Goal: Task Accomplishment & Management: Use online tool/utility

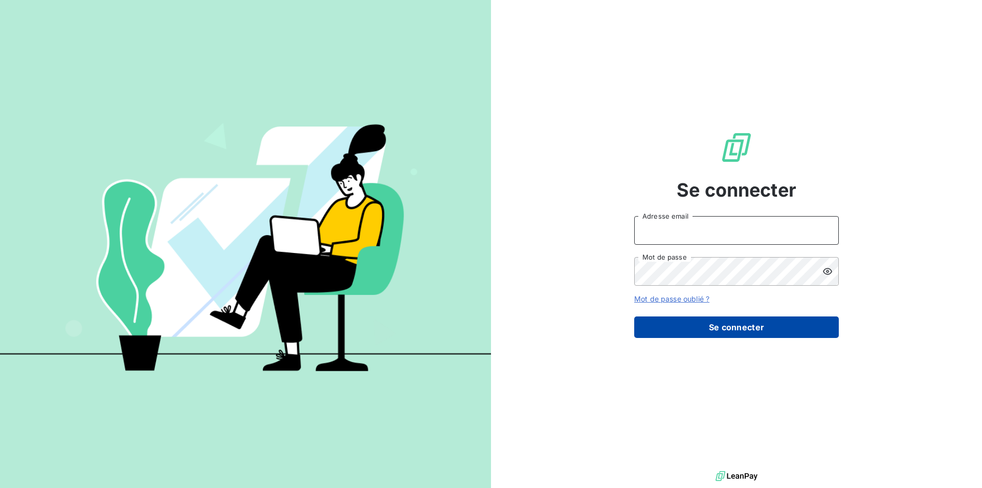
type input "[EMAIL_ADDRESS][DOMAIN_NAME]"
click at [694, 323] on button "Se connecter" at bounding box center [737, 326] width 205 height 21
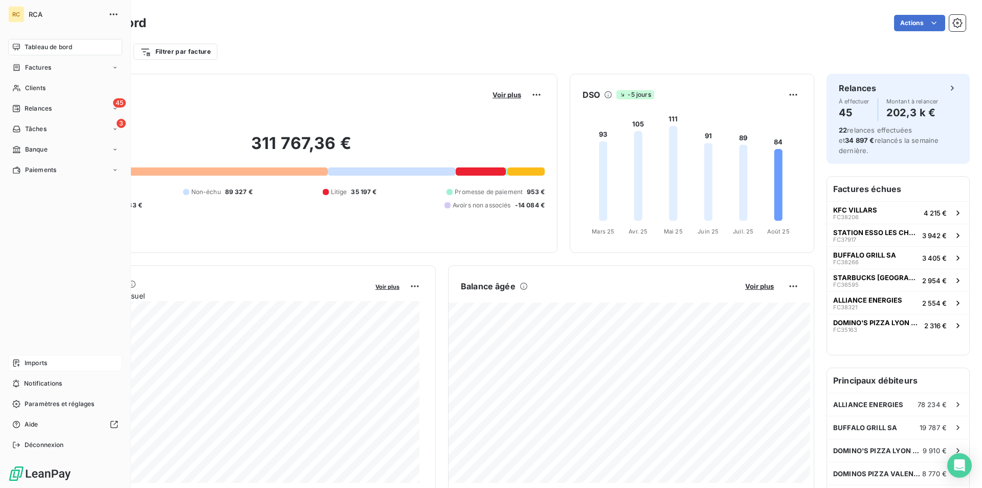
click at [27, 362] on span "Imports" at bounding box center [36, 362] width 23 height 9
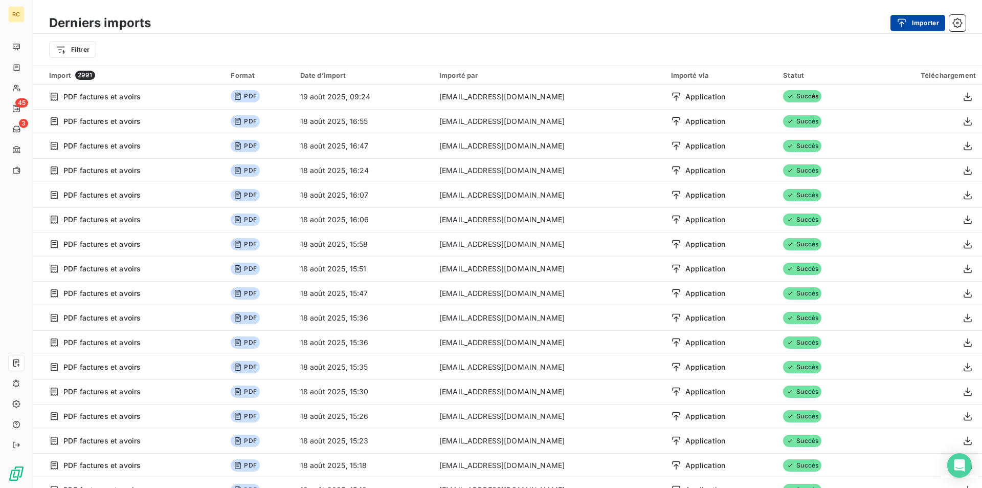
click at [930, 23] on button "Importer" at bounding box center [918, 23] width 55 height 16
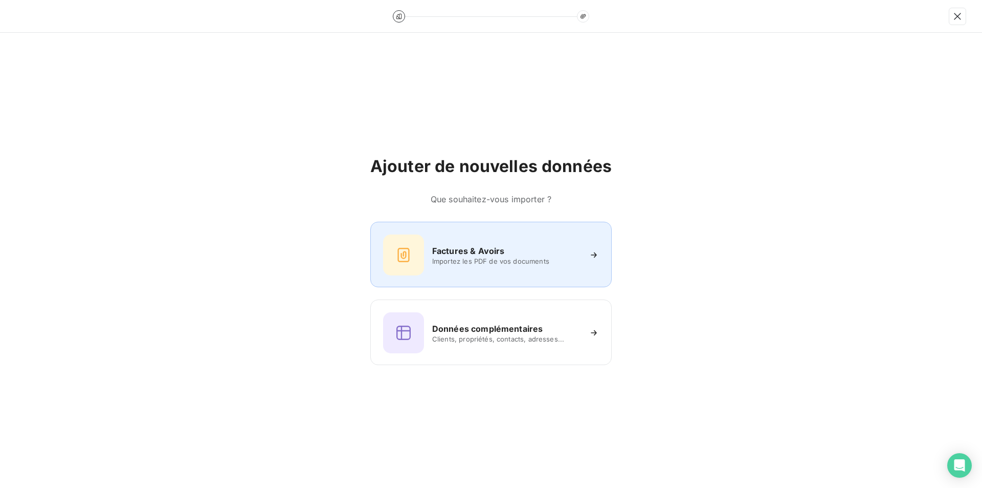
click at [528, 243] on div "Factures & Avoirs Importez les PDF de vos documents" at bounding box center [491, 254] width 216 height 41
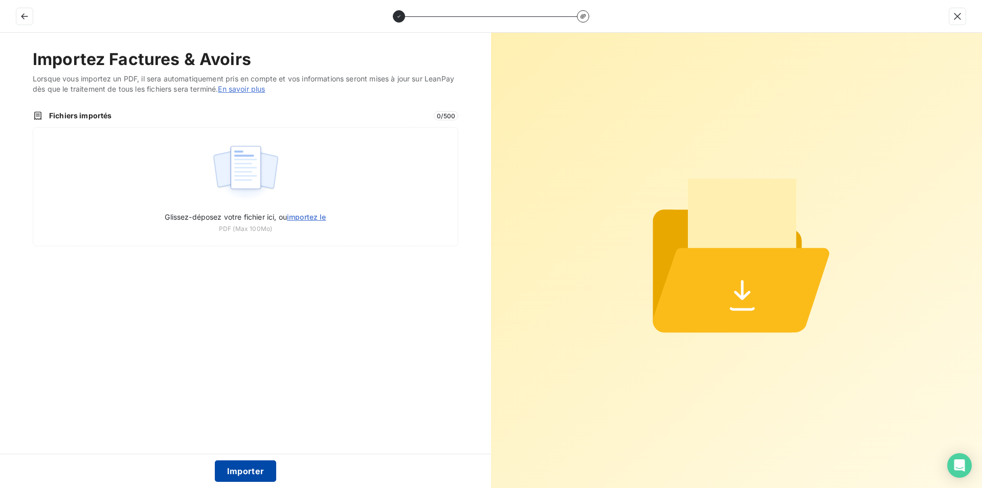
click at [258, 470] on button "Importer" at bounding box center [246, 470] width 62 height 21
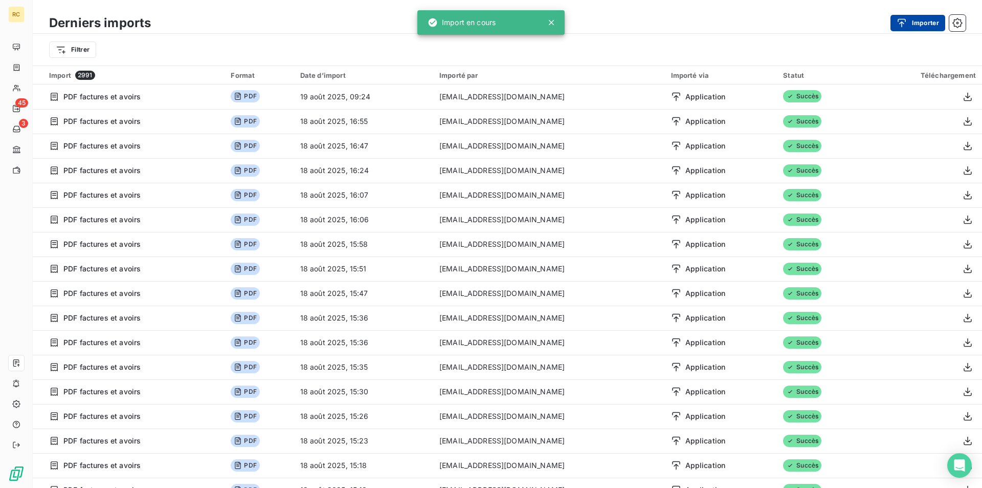
click at [912, 24] on button "Importer" at bounding box center [918, 23] width 55 height 16
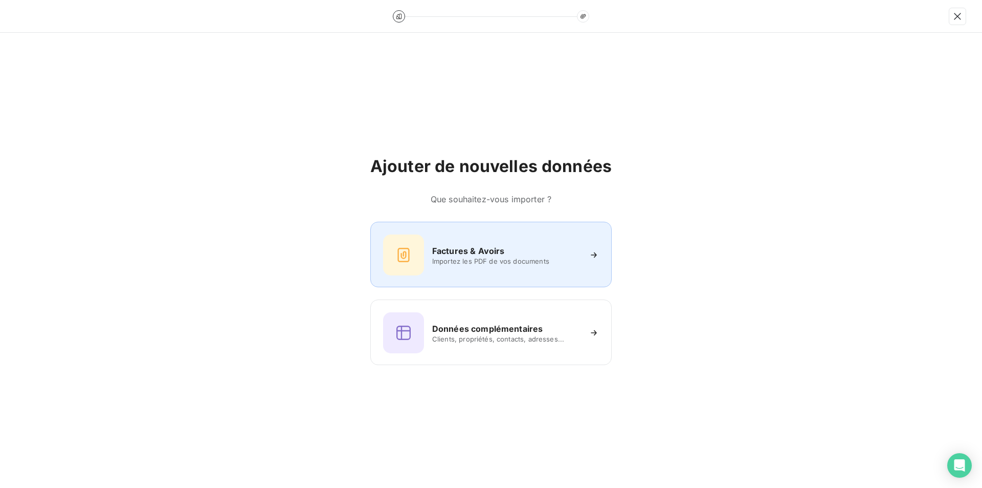
click at [497, 257] on span "Importez les PDF de vos documents" at bounding box center [506, 261] width 148 height 8
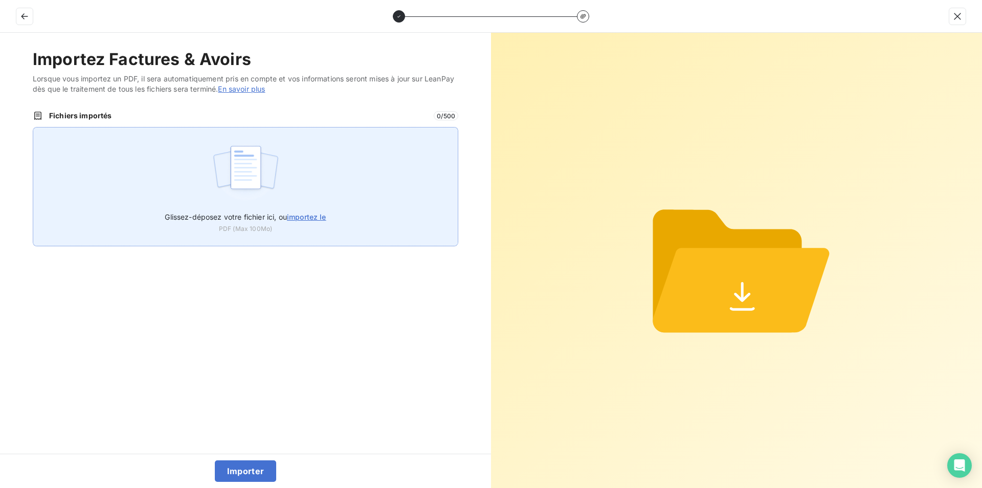
click at [309, 215] on span "importez le" at bounding box center [306, 216] width 39 height 9
click at [33, 127] on input "Glissez-déposez votre fichier ici, ou importez le" at bounding box center [33, 127] width 1 height 1
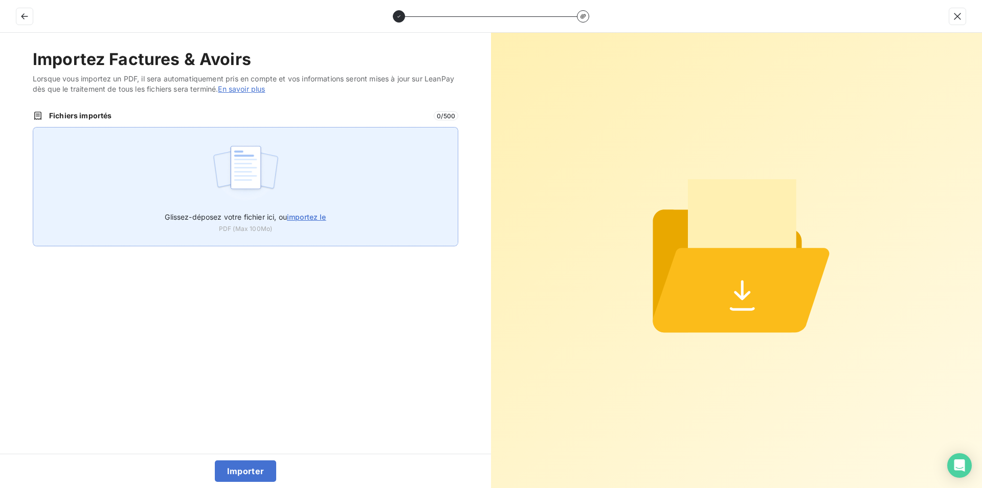
type input "C:\fakepath\FC38567.pdf"
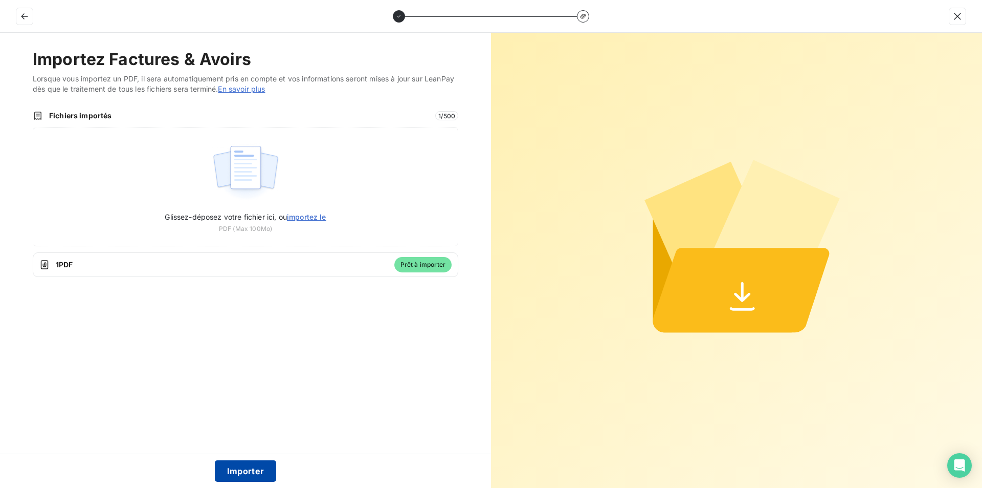
click at [248, 473] on button "Importer" at bounding box center [246, 470] width 62 height 21
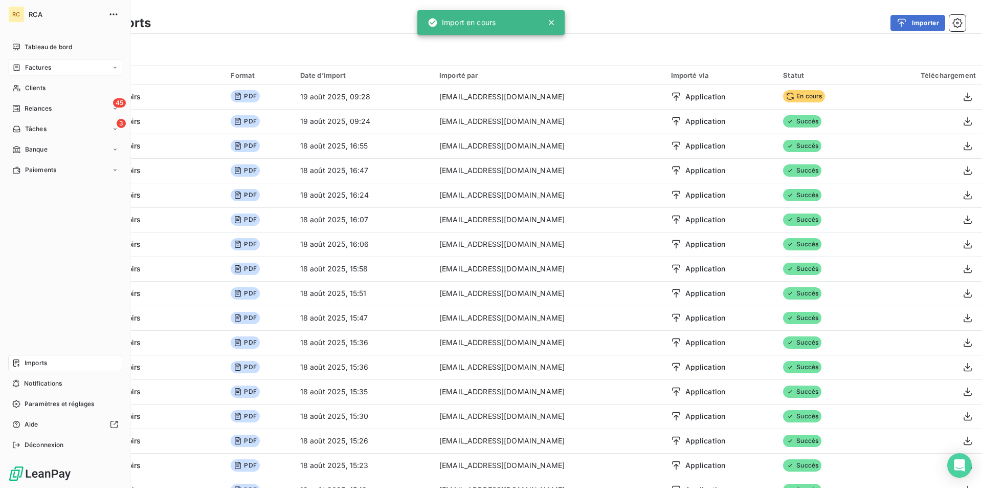
click at [28, 69] on span "Factures" at bounding box center [38, 67] width 26 height 9
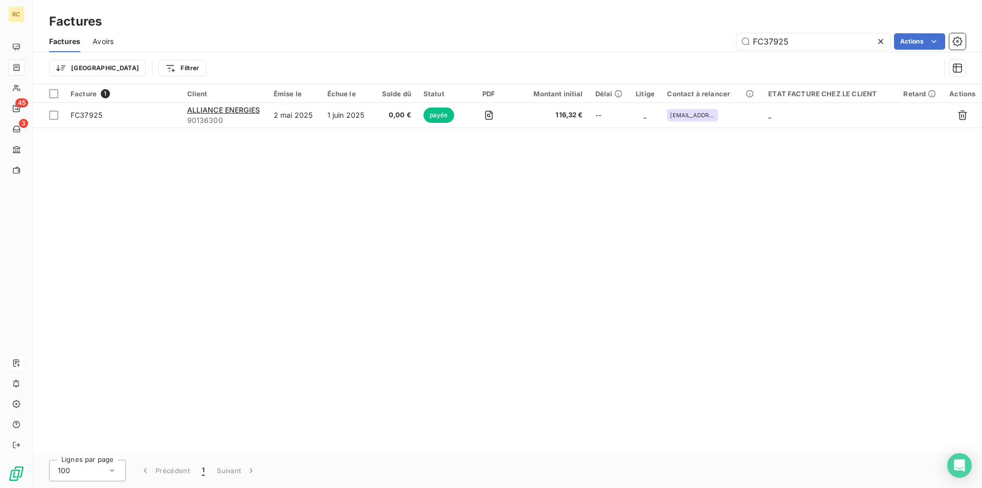
drag, startPoint x: 793, startPoint y: 36, endPoint x: 728, endPoint y: 43, distance: 65.8
click at [728, 43] on div "FC37925 Actions" at bounding box center [546, 41] width 840 height 16
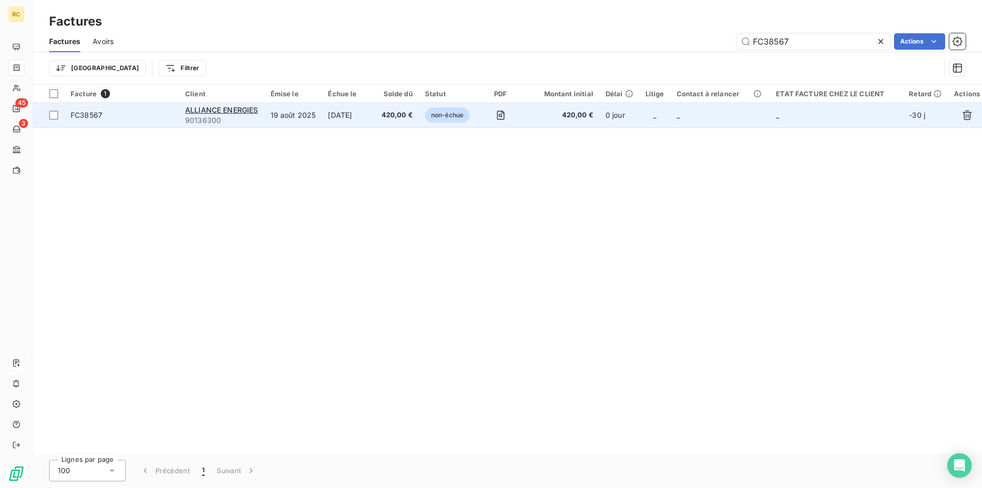
type input "FC38567"
click at [79, 116] on span "FC38567" at bounding box center [87, 115] width 32 height 9
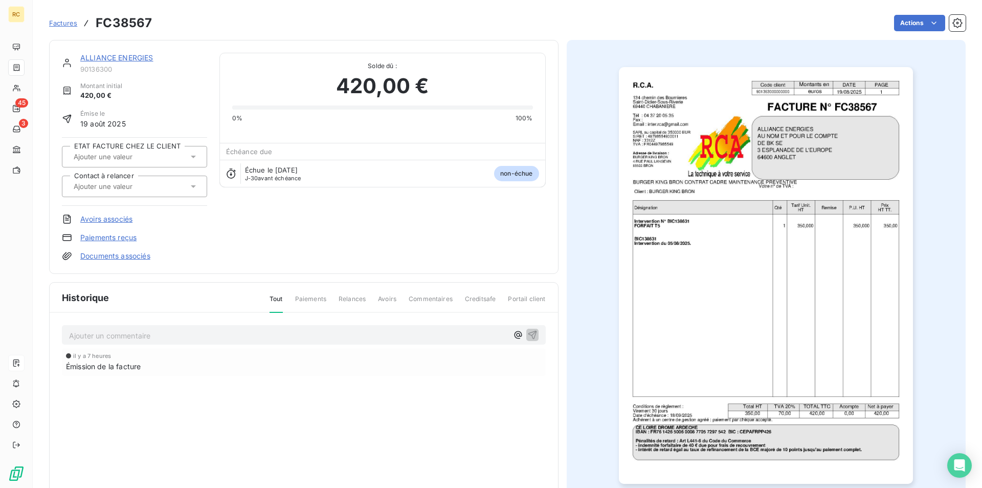
click at [126, 253] on link "Documents associés" at bounding box center [115, 256] width 70 height 10
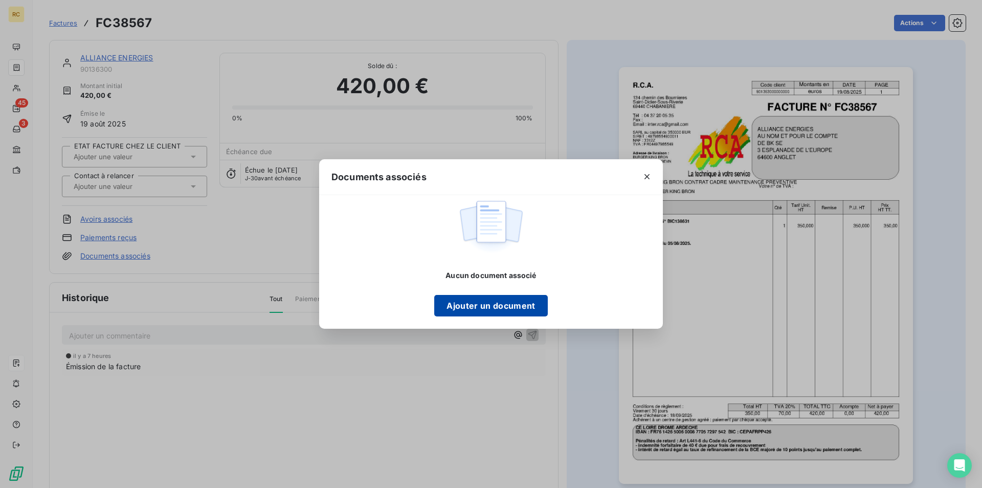
click at [447, 308] on button "Ajouter un document" at bounding box center [490, 305] width 113 height 21
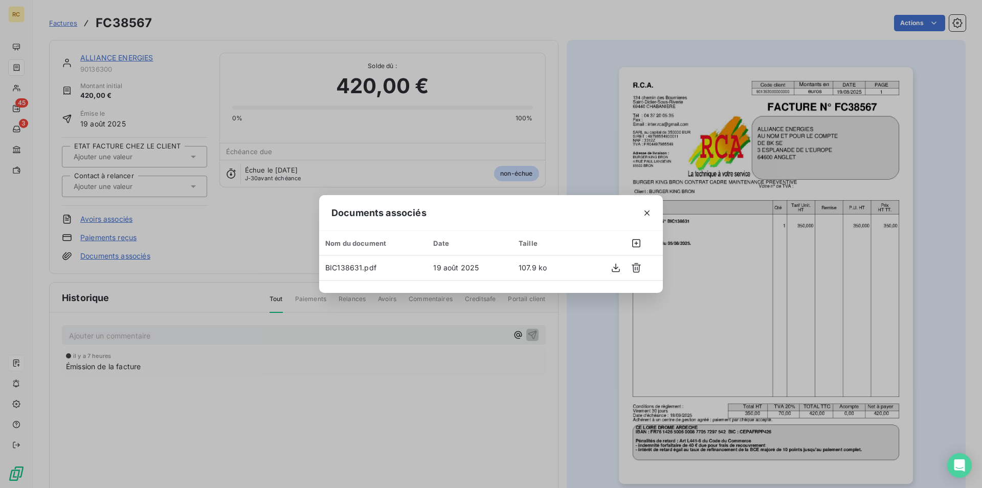
click at [577, 138] on div "Documents associés Nom du document Date Taille BIC138631.pdf 19 août 2025 107.9…" at bounding box center [491, 244] width 982 height 488
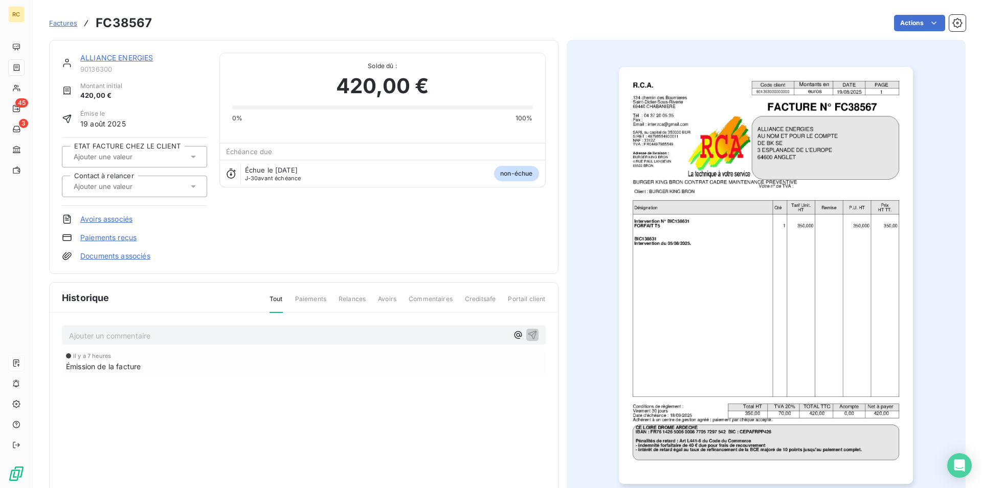
click at [112, 255] on link "Documents associés" at bounding box center [115, 256] width 70 height 10
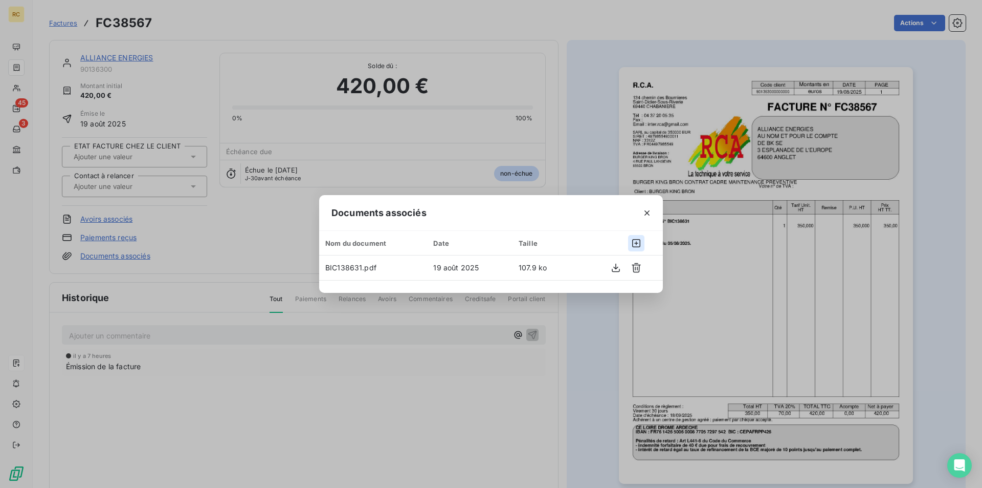
click at [633, 244] on icon "button" at bounding box center [636, 243] width 10 height 10
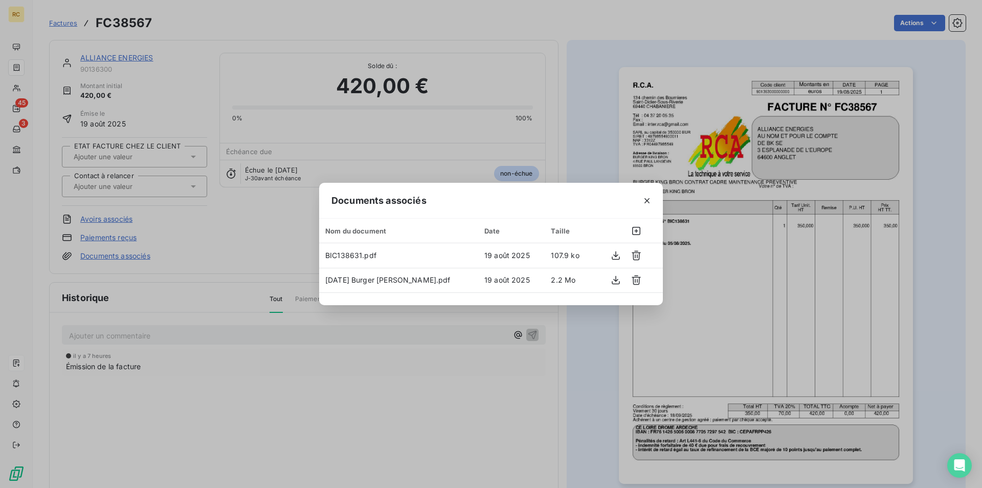
drag, startPoint x: 583, startPoint y: 101, endPoint x: 566, endPoint y: 98, distance: 17.7
click at [583, 101] on div "Documents associés Nom du document Date Taille BIC138631.pdf 19 août 2025 107.9…" at bounding box center [491, 244] width 982 height 488
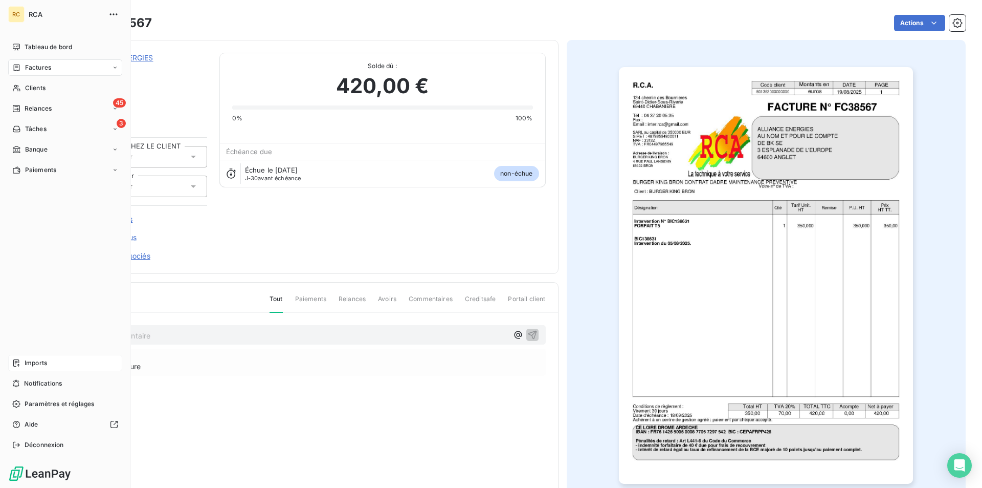
click at [35, 63] on span "Factures" at bounding box center [38, 67] width 26 height 9
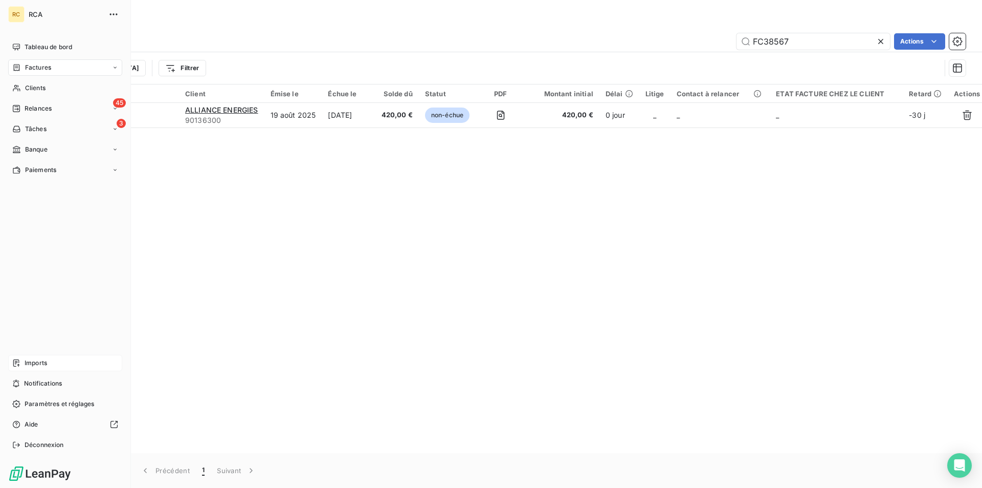
click at [24, 364] on div "Imports" at bounding box center [65, 363] width 114 height 16
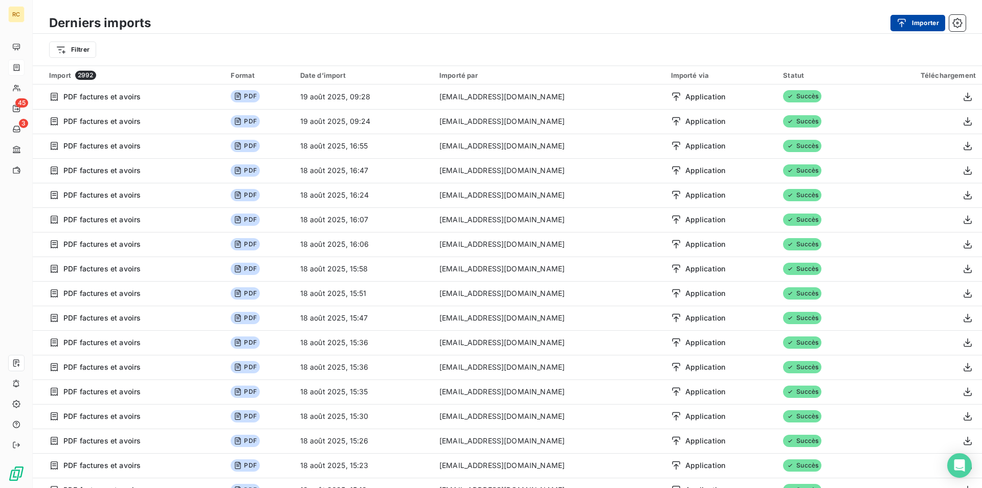
click at [910, 24] on div "button" at bounding box center [904, 23] width 15 height 10
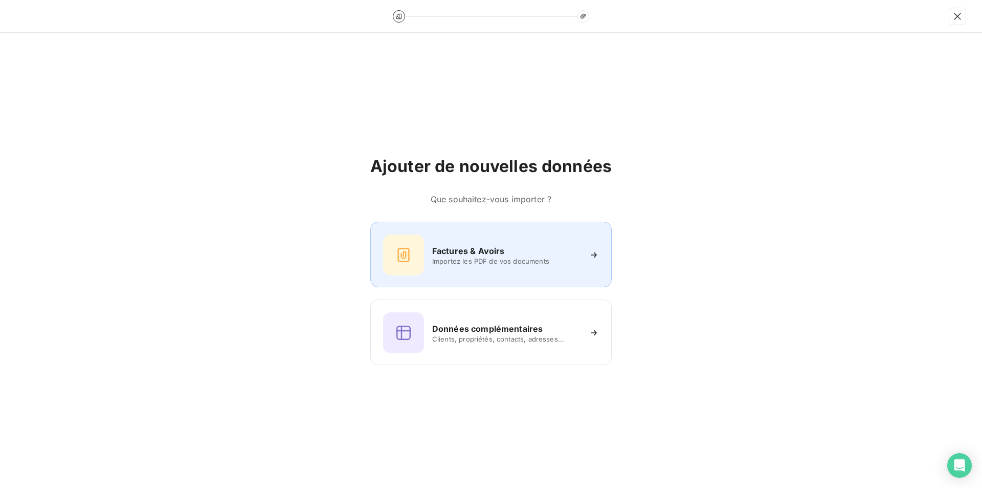
click at [458, 247] on h6 "Factures & Avoirs" at bounding box center [468, 251] width 73 height 12
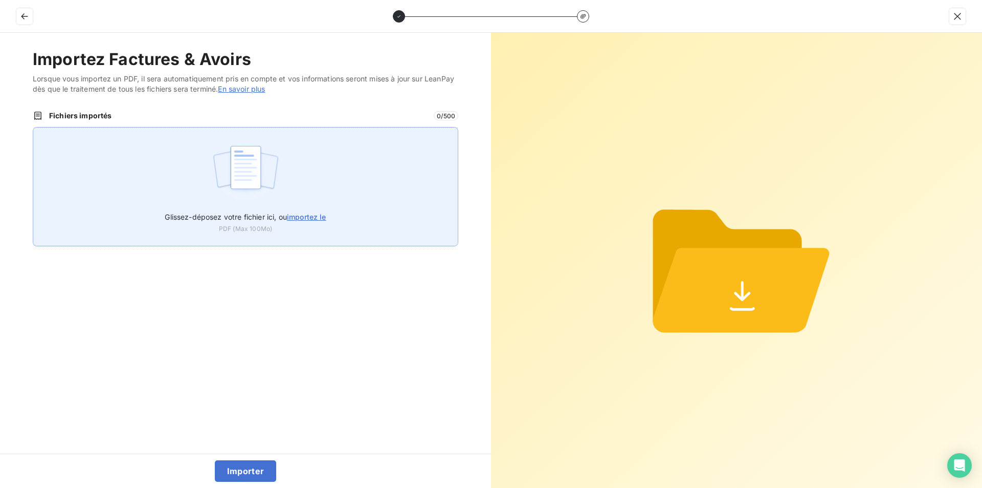
click at [326, 218] on span "importez le" at bounding box center [306, 216] width 39 height 9
click at [33, 127] on input "Glissez-déposez votre fichier ici, ou importez le" at bounding box center [33, 127] width 1 height 1
type input "C:\fakepath\FC38568.pdf"
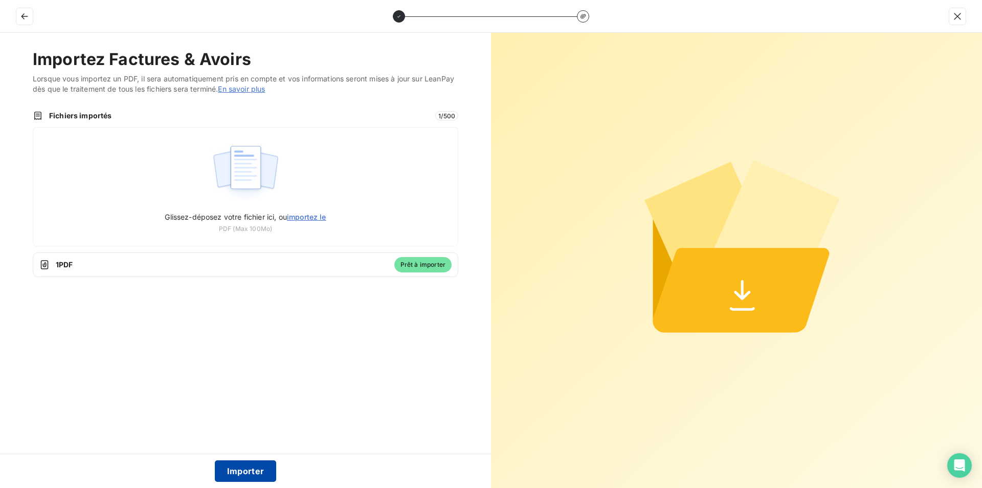
click at [241, 469] on button "Importer" at bounding box center [246, 470] width 62 height 21
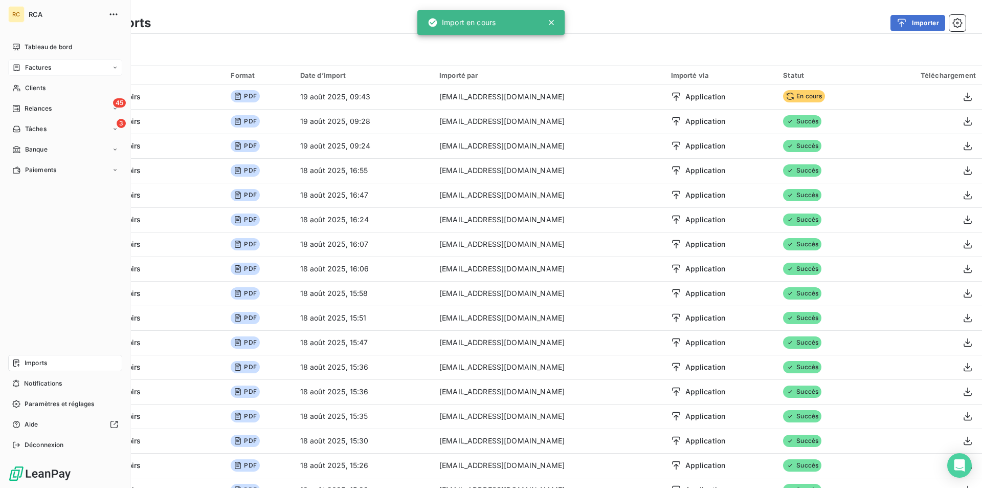
click at [21, 65] on div "Factures" at bounding box center [31, 67] width 39 height 9
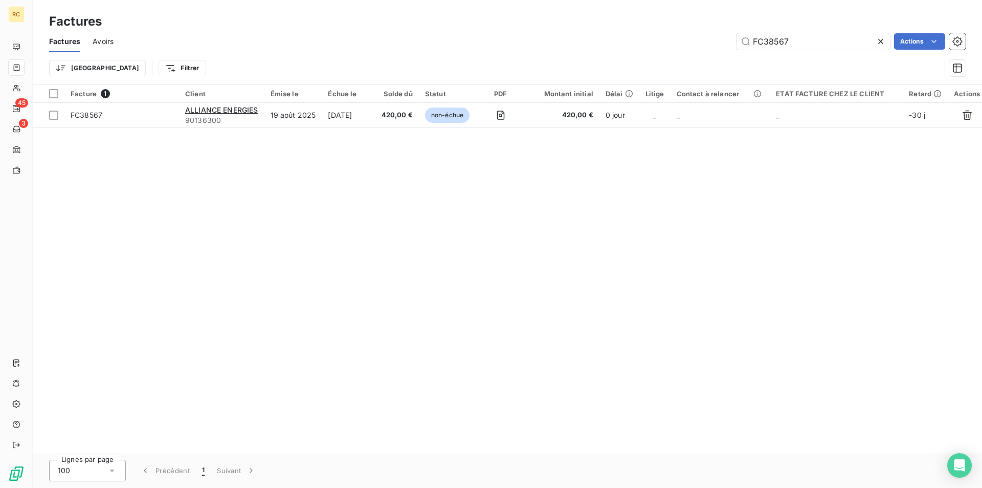
drag, startPoint x: 798, startPoint y: 36, endPoint x: 716, endPoint y: 37, distance: 82.4
click at [710, 37] on div "FC38567 Actions" at bounding box center [546, 41] width 840 height 16
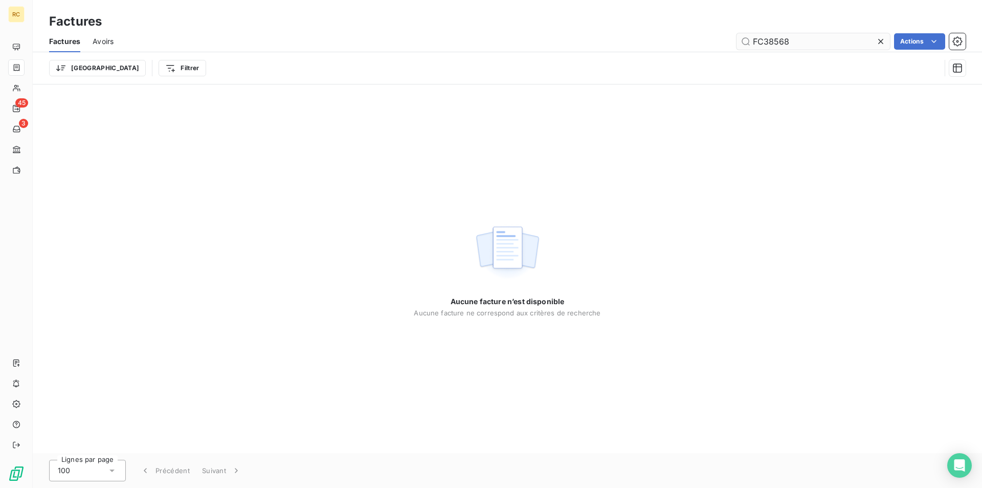
click at [752, 39] on input "FC38568" at bounding box center [814, 41] width 154 height 16
click at [792, 42] on input "FC38568" at bounding box center [814, 41] width 154 height 16
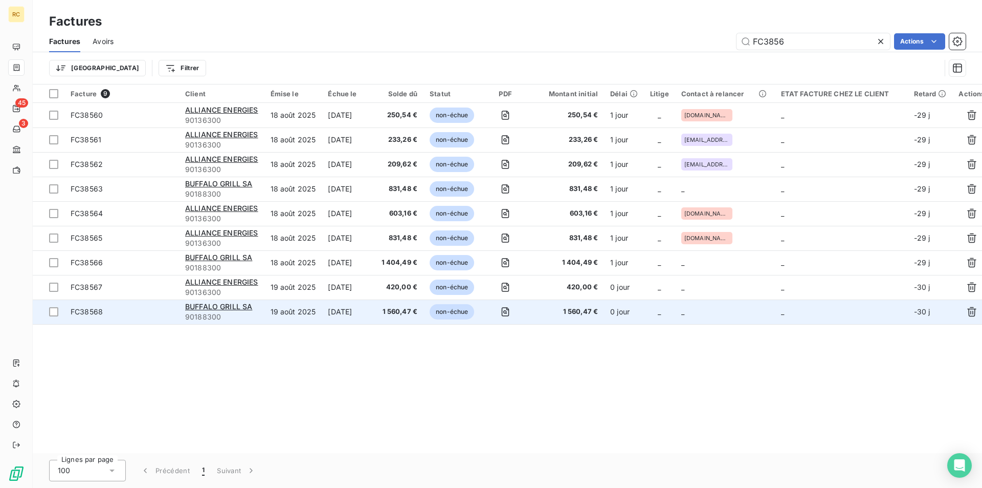
type input "FC3856"
click at [202, 311] on div "BUFFALO GRILL SA" at bounding box center [221, 306] width 73 height 10
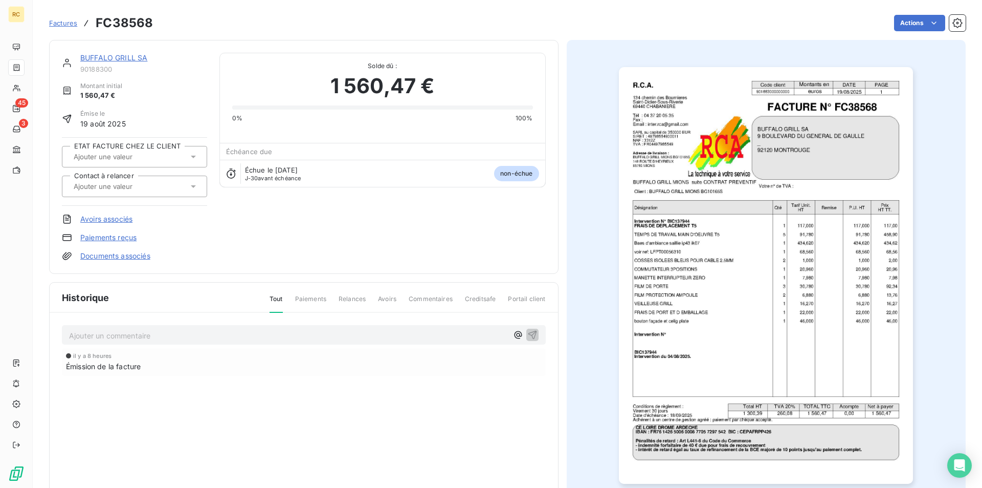
click at [144, 256] on link "Documents associés" at bounding box center [115, 256] width 70 height 10
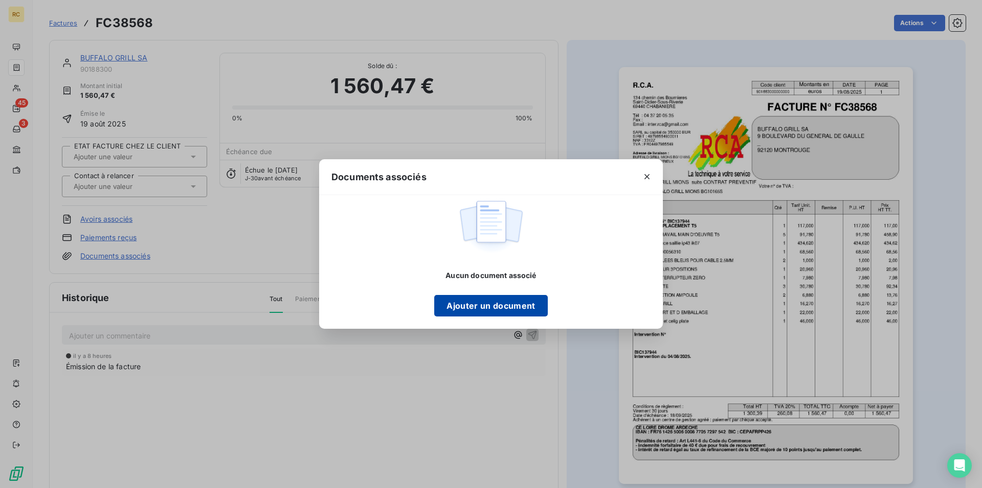
click at [514, 302] on button "Ajouter un document" at bounding box center [490, 305] width 113 height 21
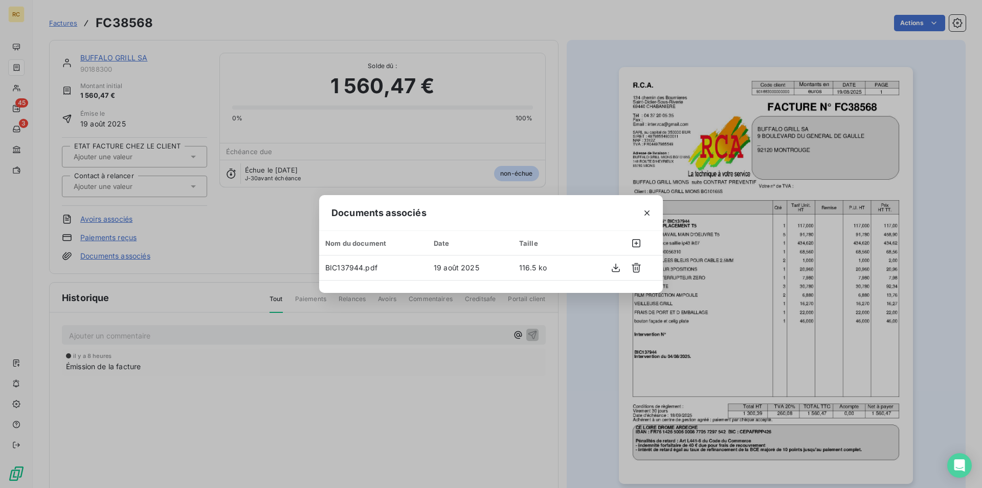
click at [566, 107] on div "Documents associés Nom du document Date Taille BIC137944.pdf 19 août 2025 116.5…" at bounding box center [491, 244] width 982 height 488
